Goal: Information Seeking & Learning: Learn about a topic

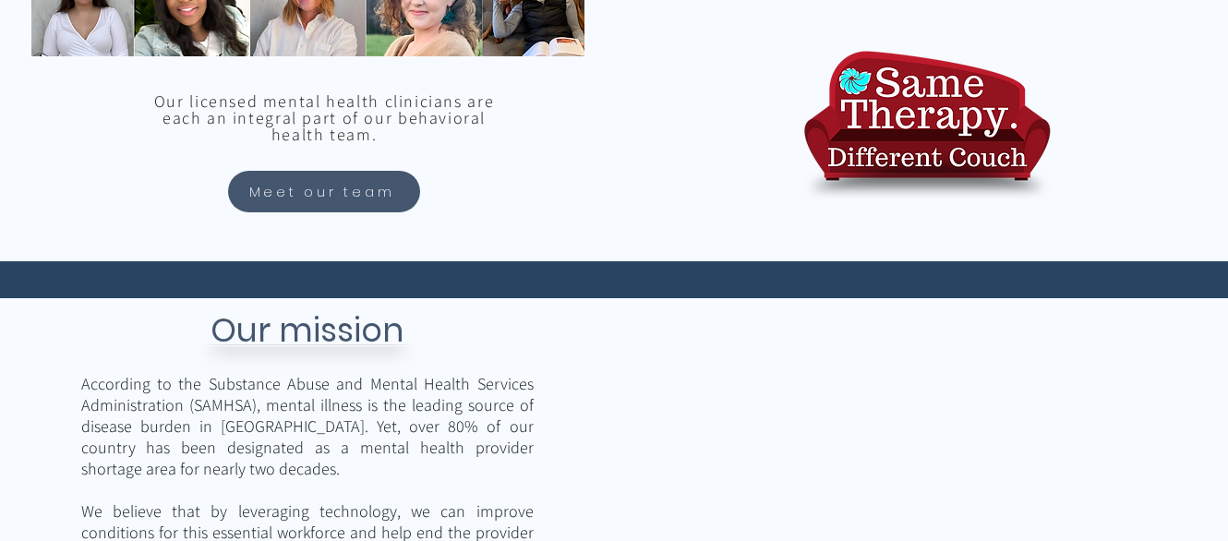
scroll to position [1951, 0]
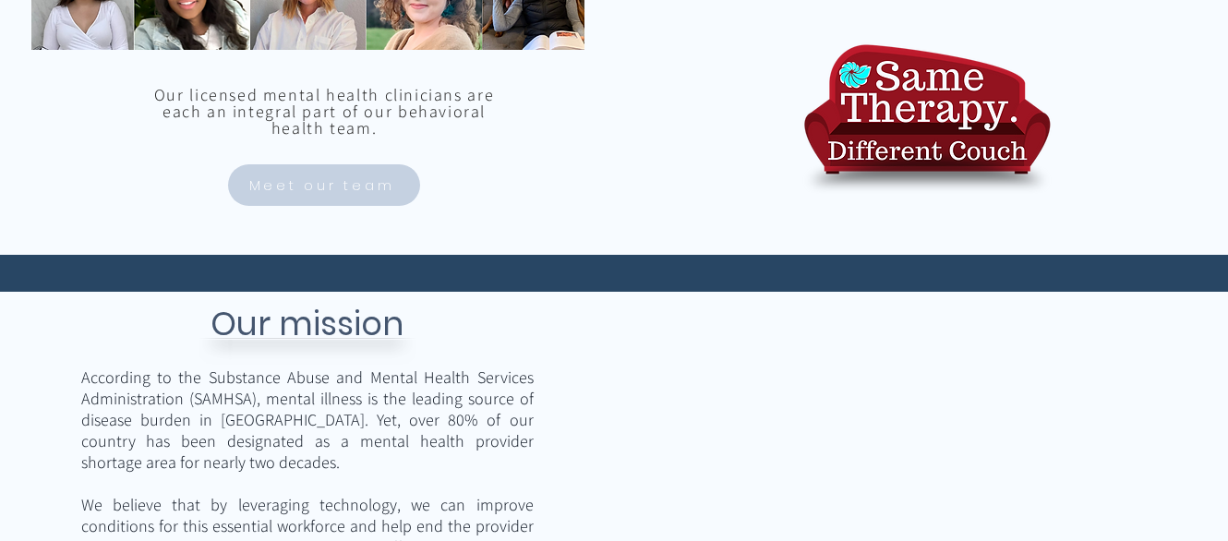
click at [273, 181] on span "Meet our team" at bounding box center [322, 185] width 146 height 21
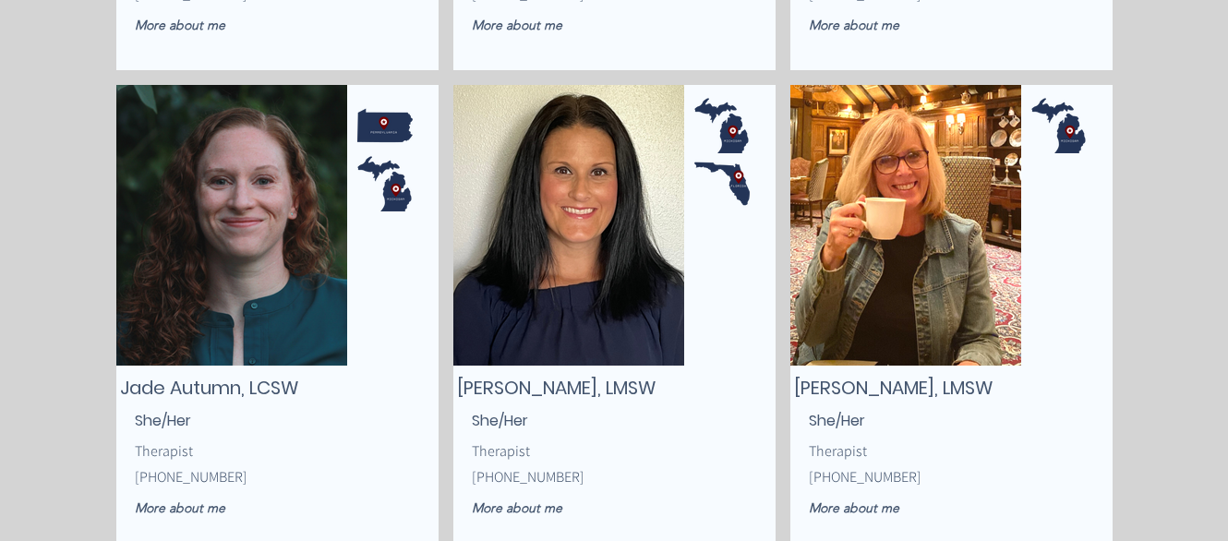
scroll to position [1752, 0]
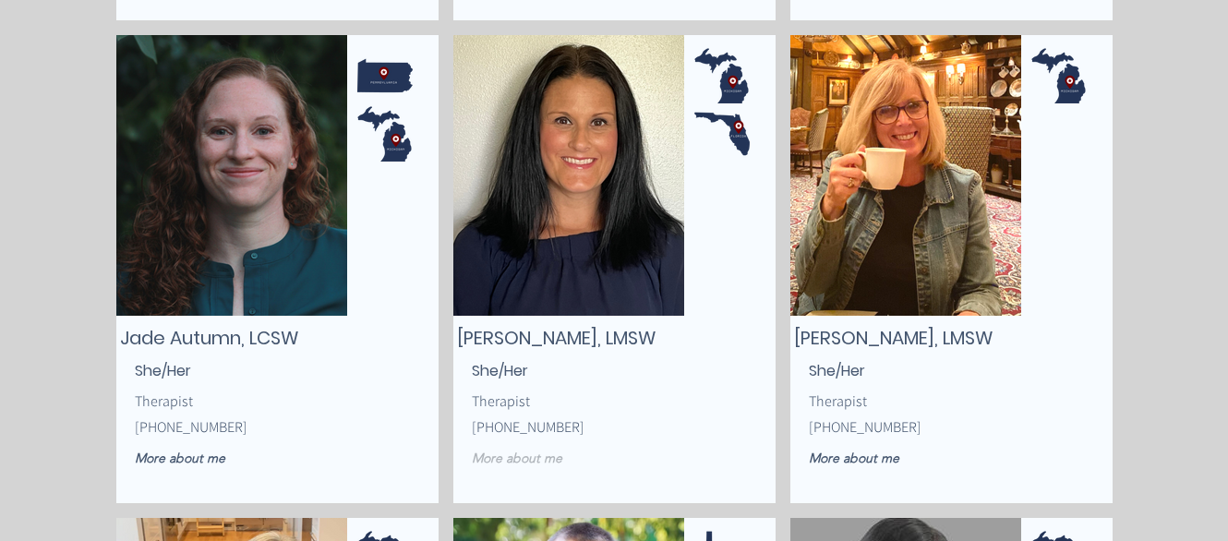
click at [515, 459] on span "More about me" at bounding box center [517, 458] width 91 height 17
